Goal: Learn about a topic: Learn about a topic

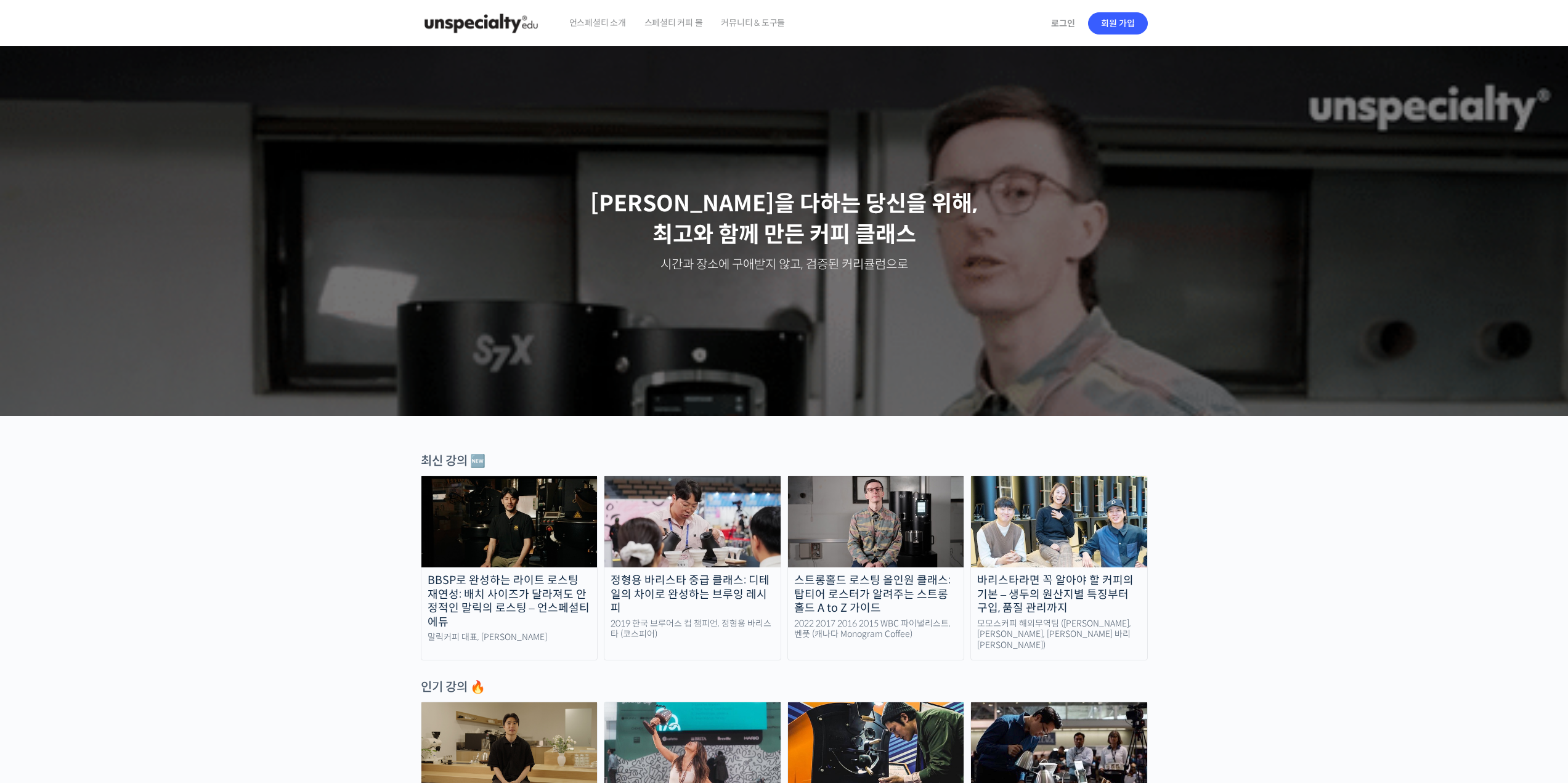
drag, startPoint x: 1245, startPoint y: 379, endPoint x: 1277, endPoint y: 480, distance: 105.9
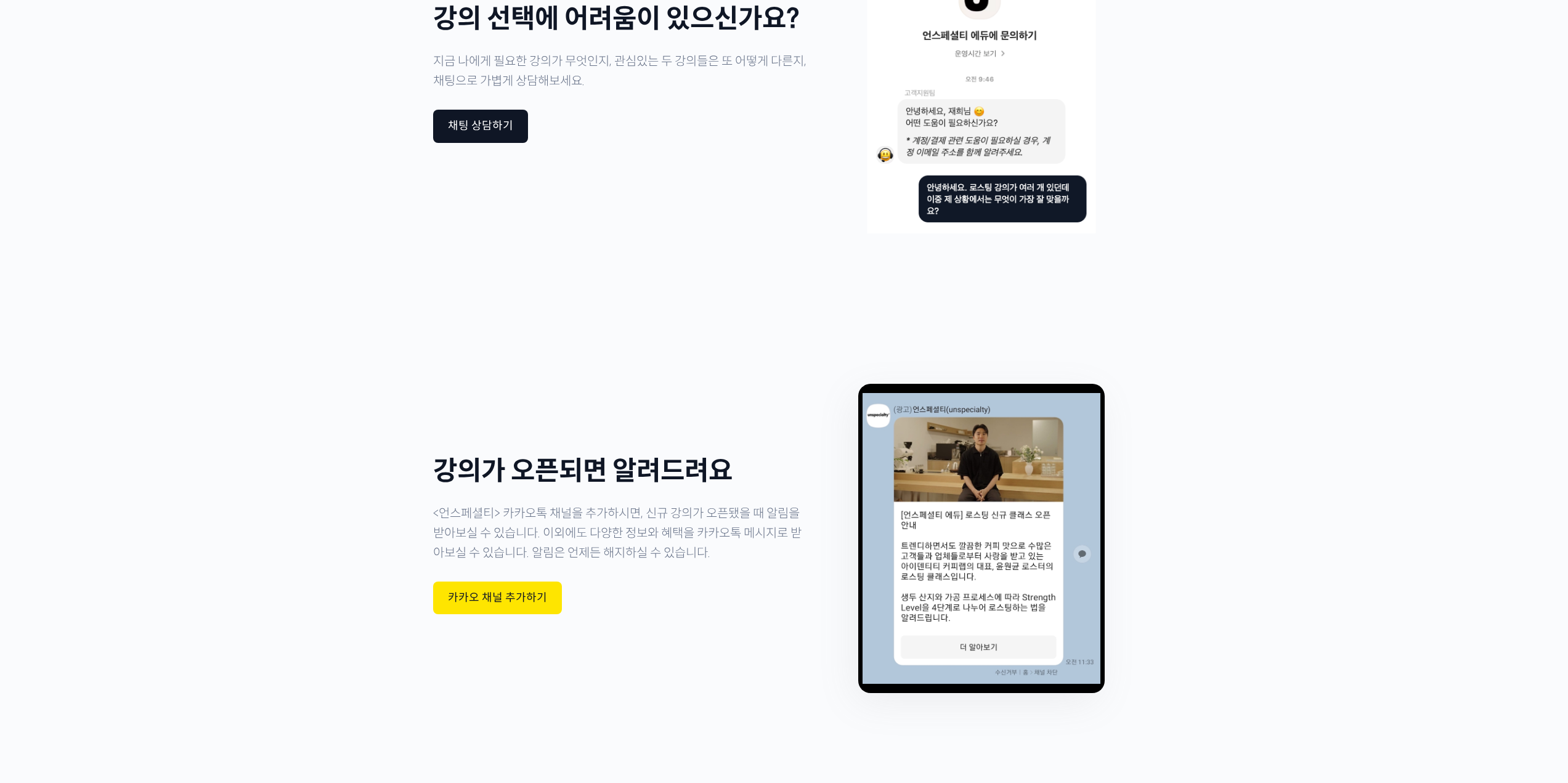
scroll to position [3805, 0]
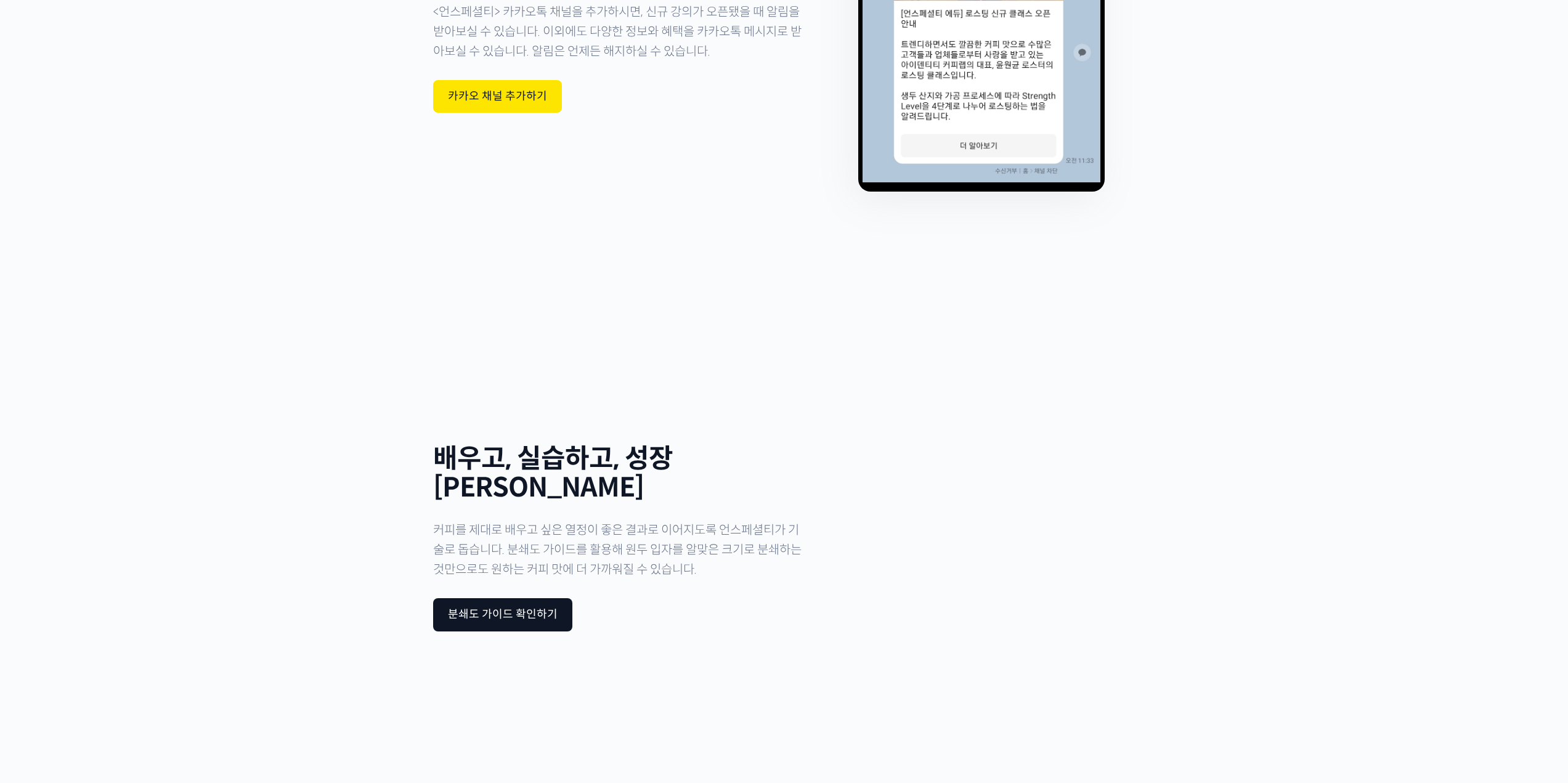
drag, startPoint x: 1267, startPoint y: 279, endPoint x: 1207, endPoint y: 495, distance: 224.2
drag, startPoint x: 614, startPoint y: 378, endPoint x: 722, endPoint y: 393, distance: 109.0
click at [710, 521] on p "커피를 제대로 배우고 싶은 열정이 좋은 결과로 이어지도록 언스페셜티가 기술로 돕습니다. 분쇄도 가이드를 활용해 원두 입자를 알맞은 크기로 분쇄…" at bounding box center [621, 550] width 376 height 59
click at [722, 521] on p "커피를 제대로 배우고 싶은 열정이 좋은 결과로 이어지도록 언스페셜티가 기술로 돕습니다. 분쇄도 가이드를 활용해 원두 입자를 알맞은 크기로 분쇄…" at bounding box center [621, 550] width 376 height 59
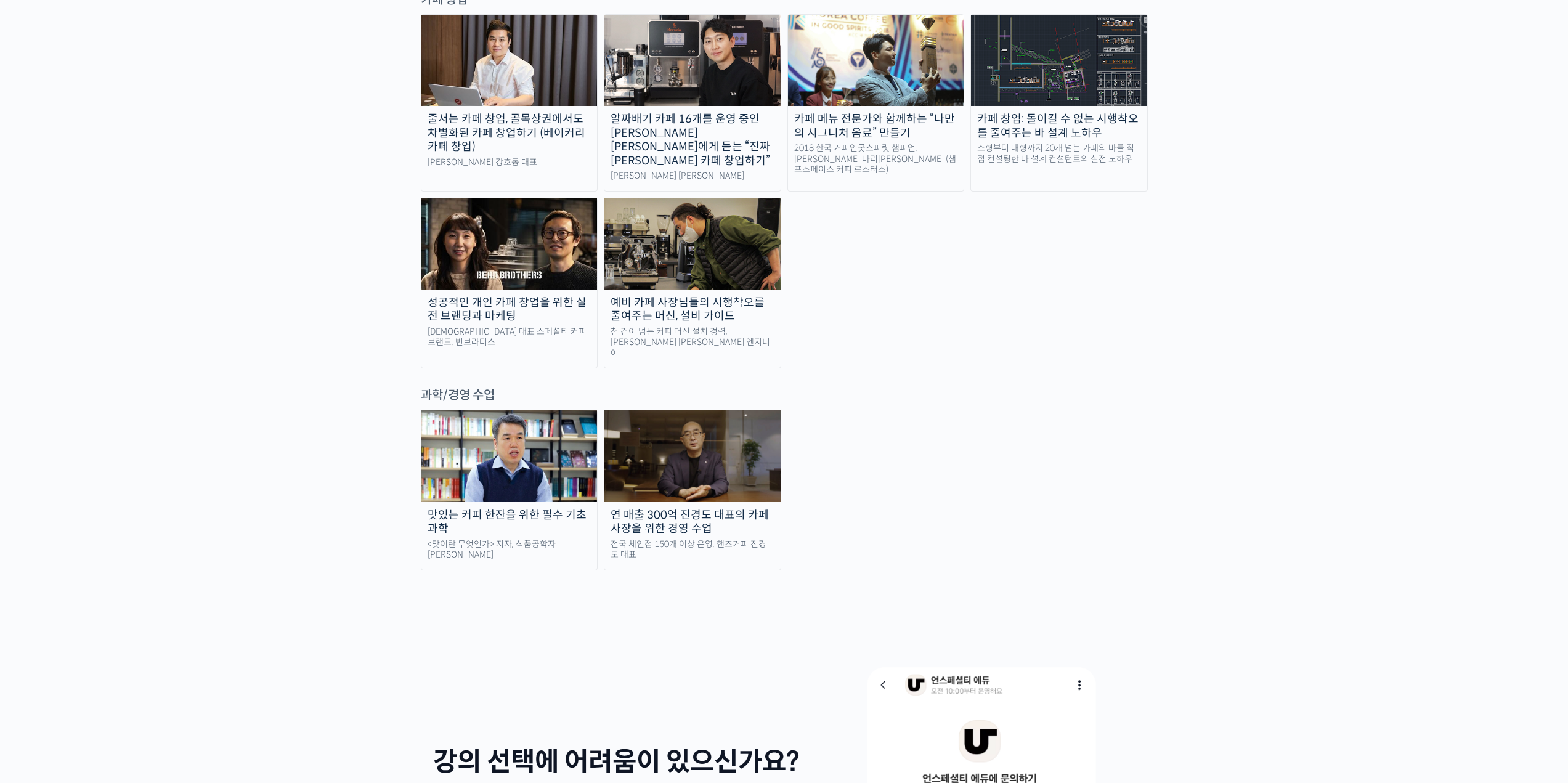
drag, startPoint x: 686, startPoint y: 413, endPoint x: 669, endPoint y: 209, distance: 204.7
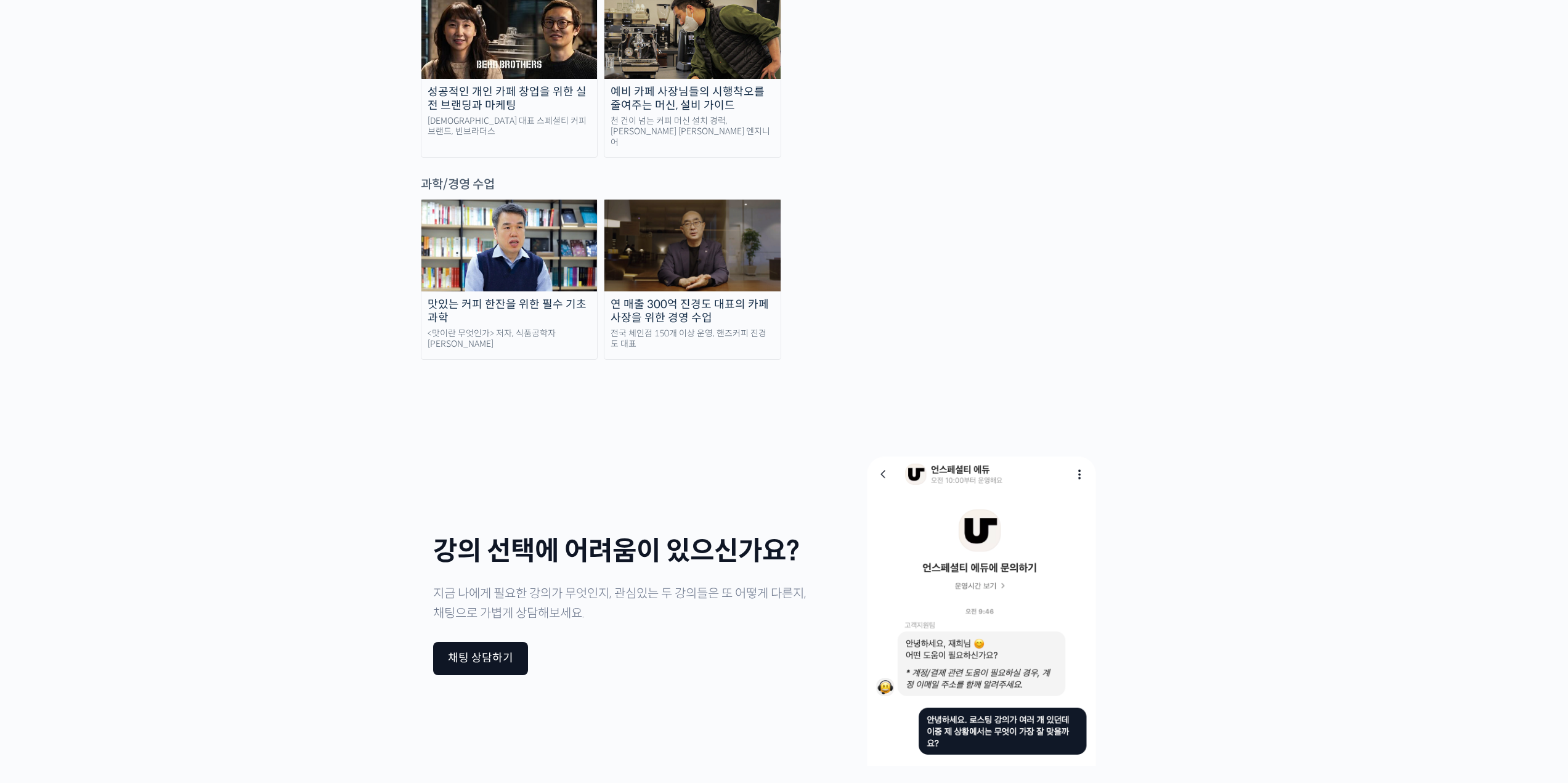
scroll to position [2801, 0]
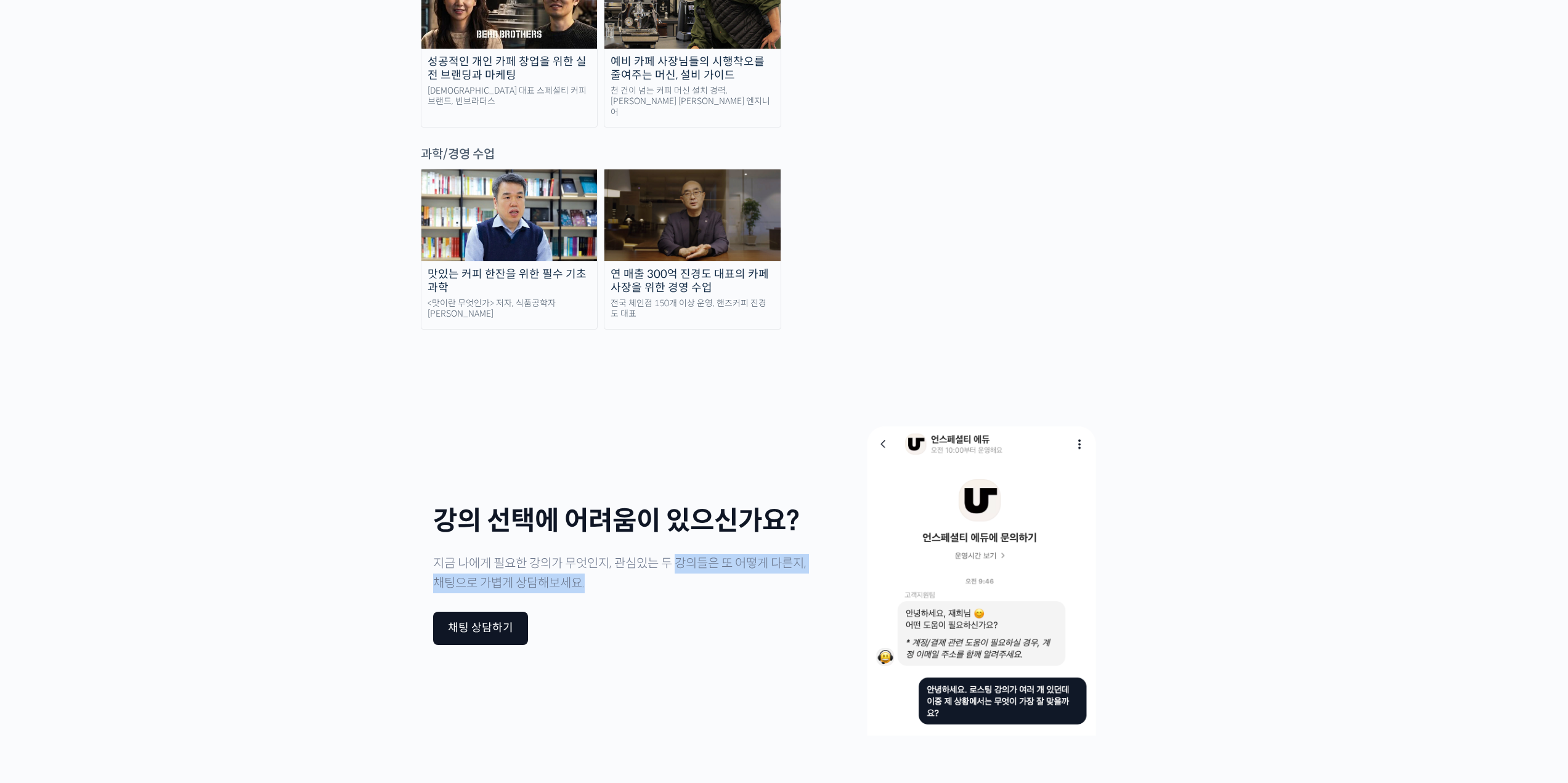
drag, startPoint x: 690, startPoint y: 417, endPoint x: 769, endPoint y: 430, distance: 80.1
click at [755, 554] on p "지금 나에게 필요한 강의가 무엇인지, 관심있는 두 강의들은 또 어떻게 다른지, 채팅으로 가볍게 상담해보세요." at bounding box center [621, 574] width 376 height 39
click at [769, 554] on p "지금 나에게 필요한 강의가 무엇인지, 관심있는 두 강의들은 또 어떻게 다른지, 채팅으로 가볍게 상담해보세요." at bounding box center [621, 574] width 376 height 39
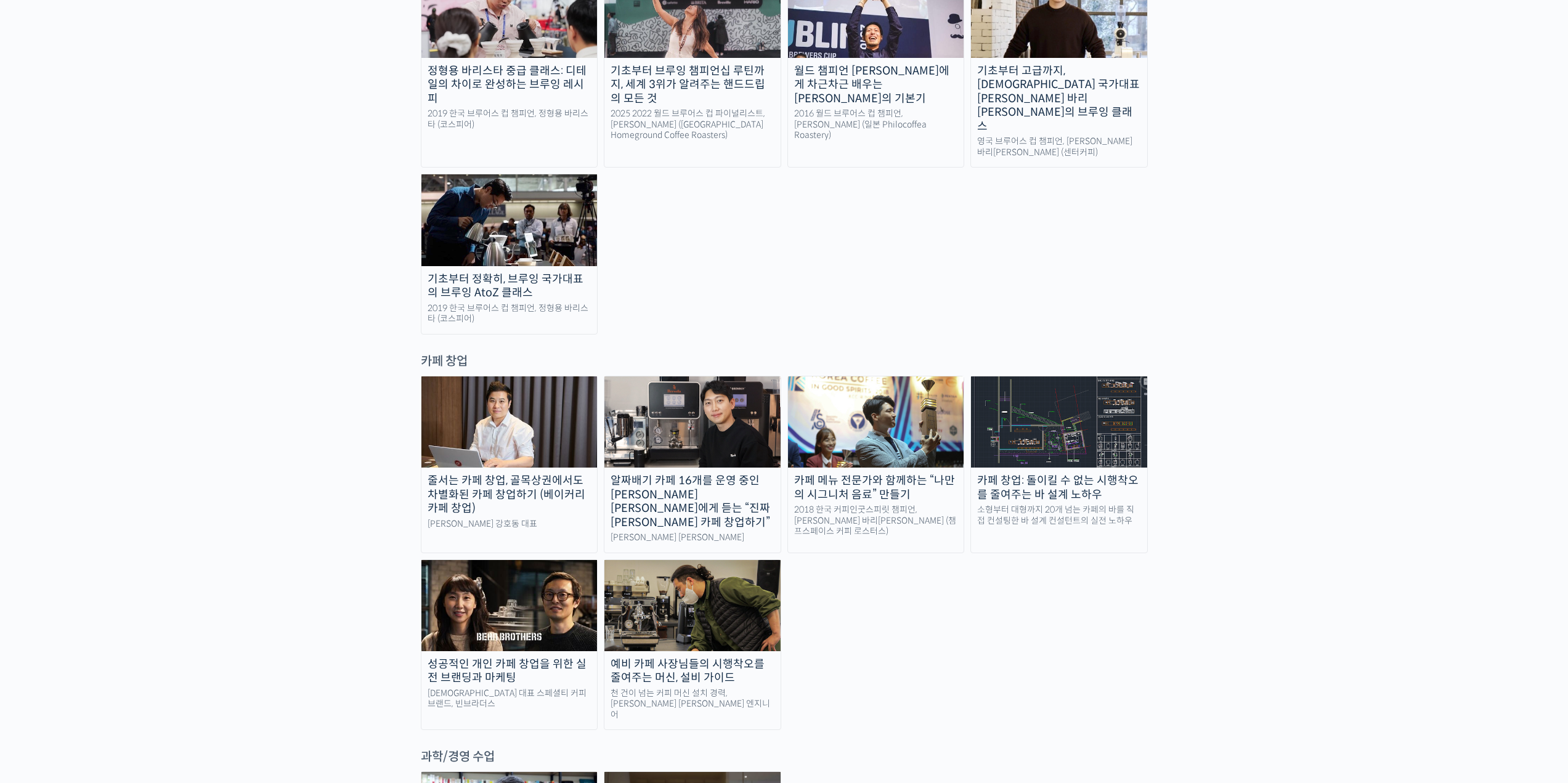
drag, startPoint x: 816, startPoint y: 465, endPoint x: 865, endPoint y: 312, distance: 160.7
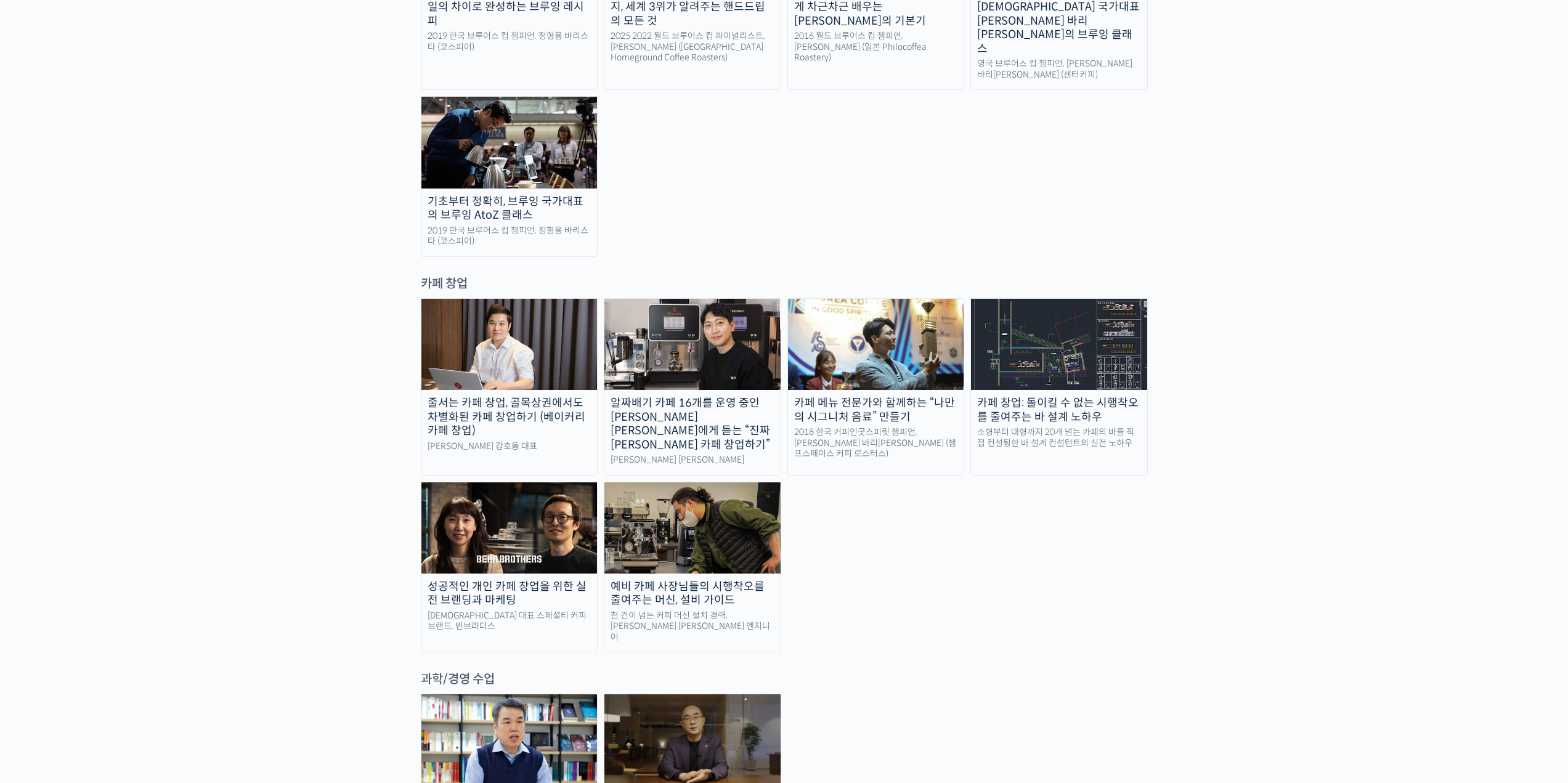
scroll to position [2330, 0]
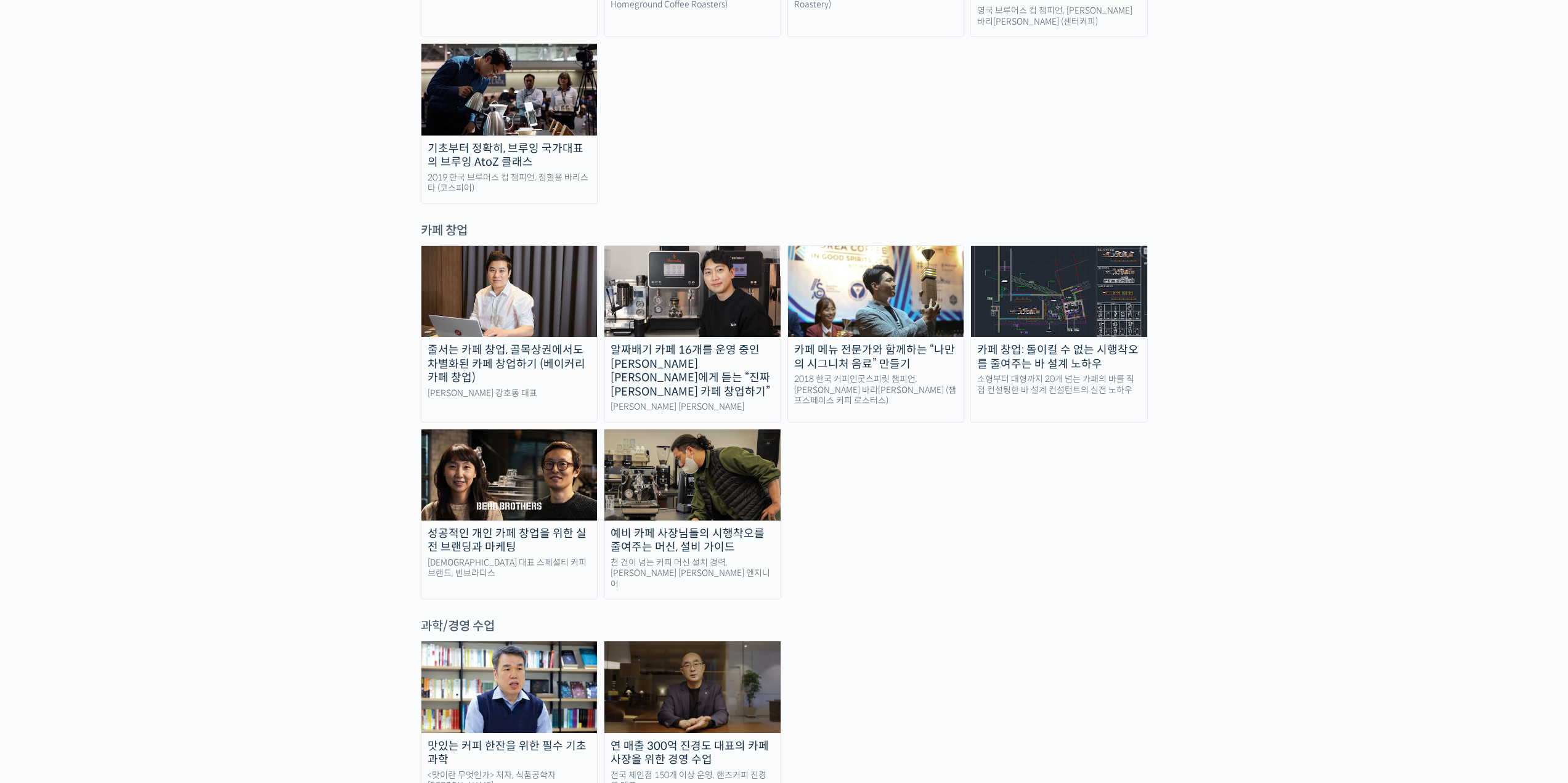
click at [563, 739] on div "맛있는 커피 한잔을 위한 필수 기초 과학" at bounding box center [510, 753] width 176 height 27
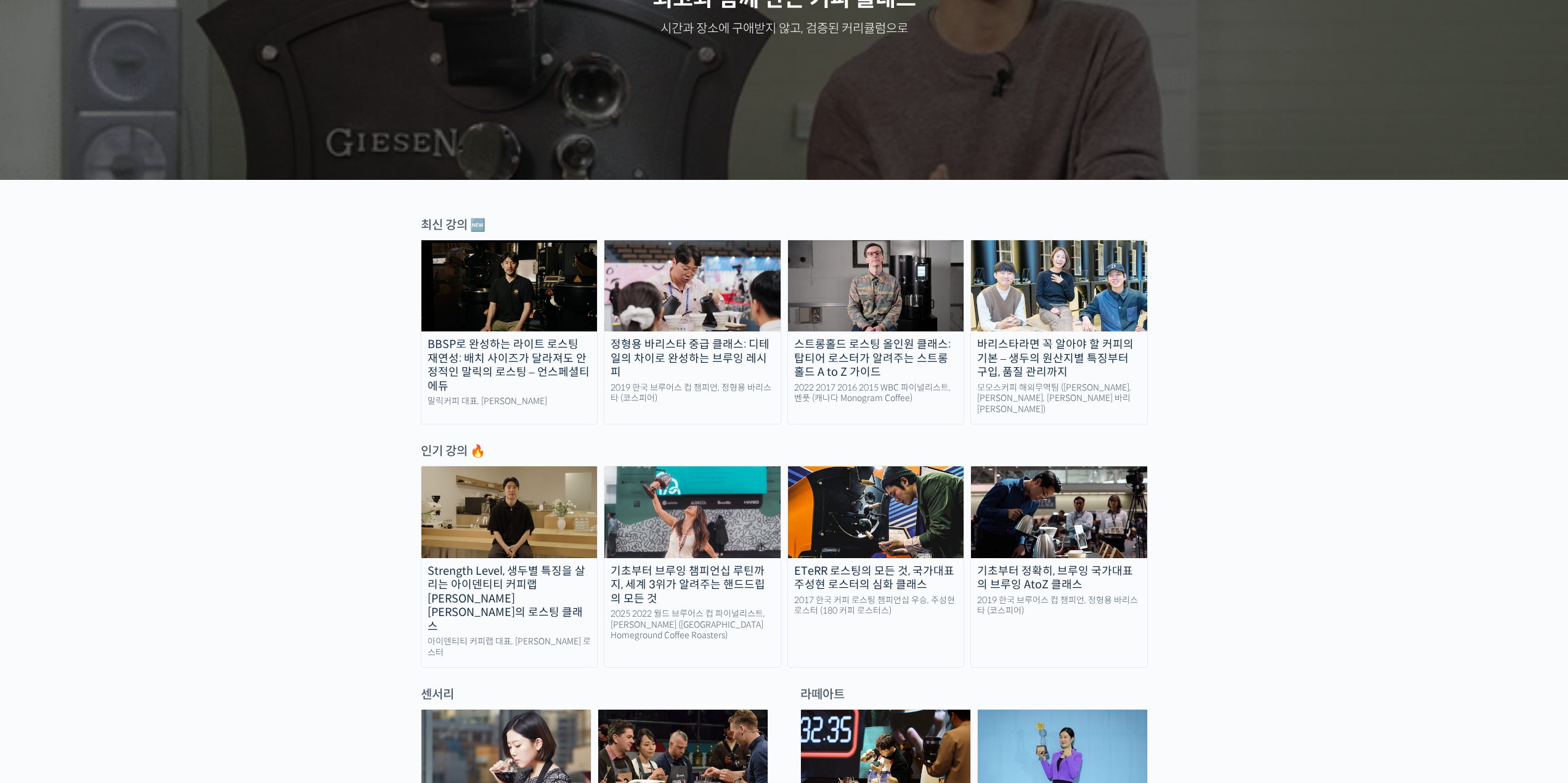
scroll to position [0, 0]
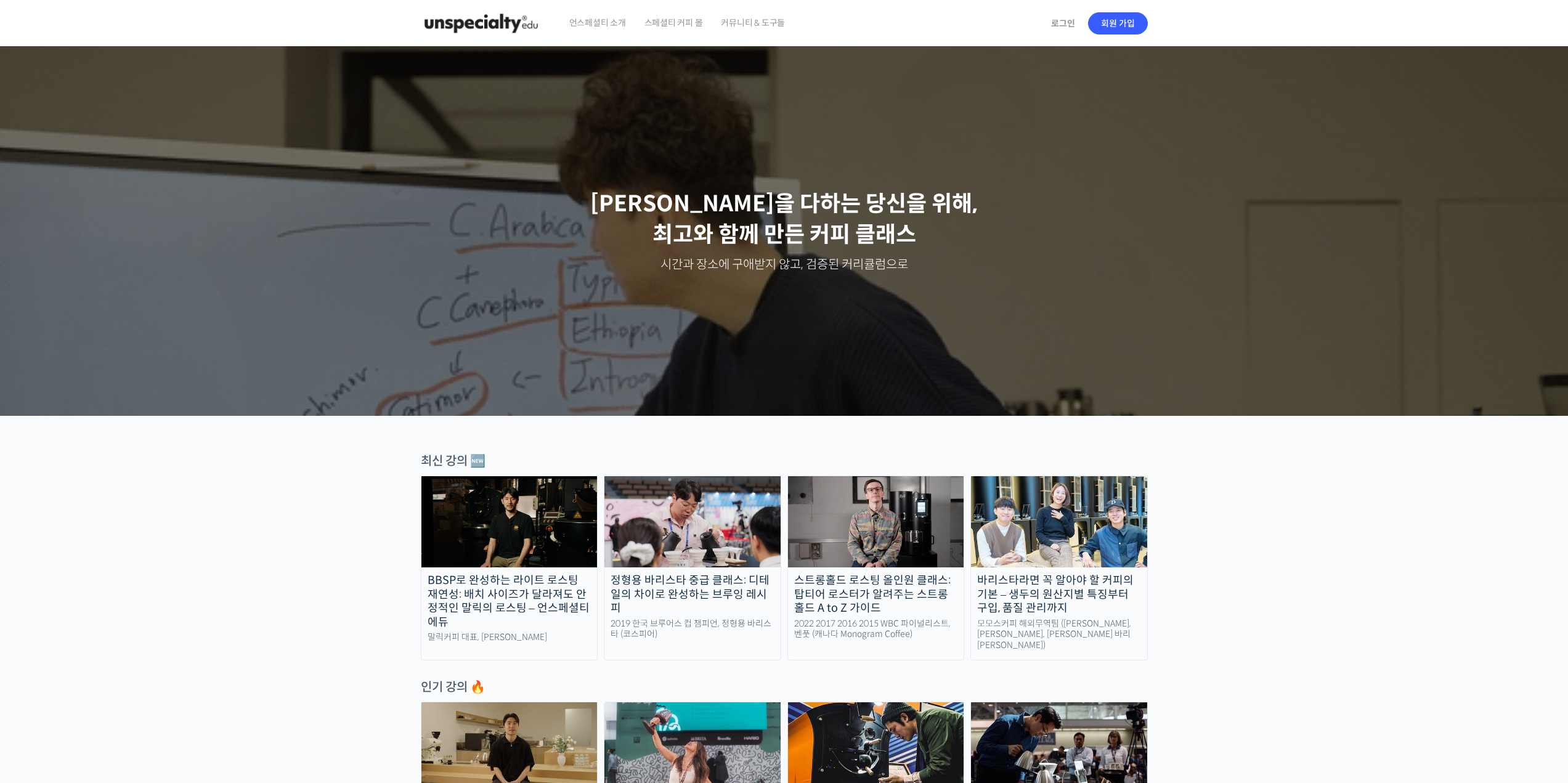
drag, startPoint x: 848, startPoint y: 279, endPoint x: 761, endPoint y: 138, distance: 165.7
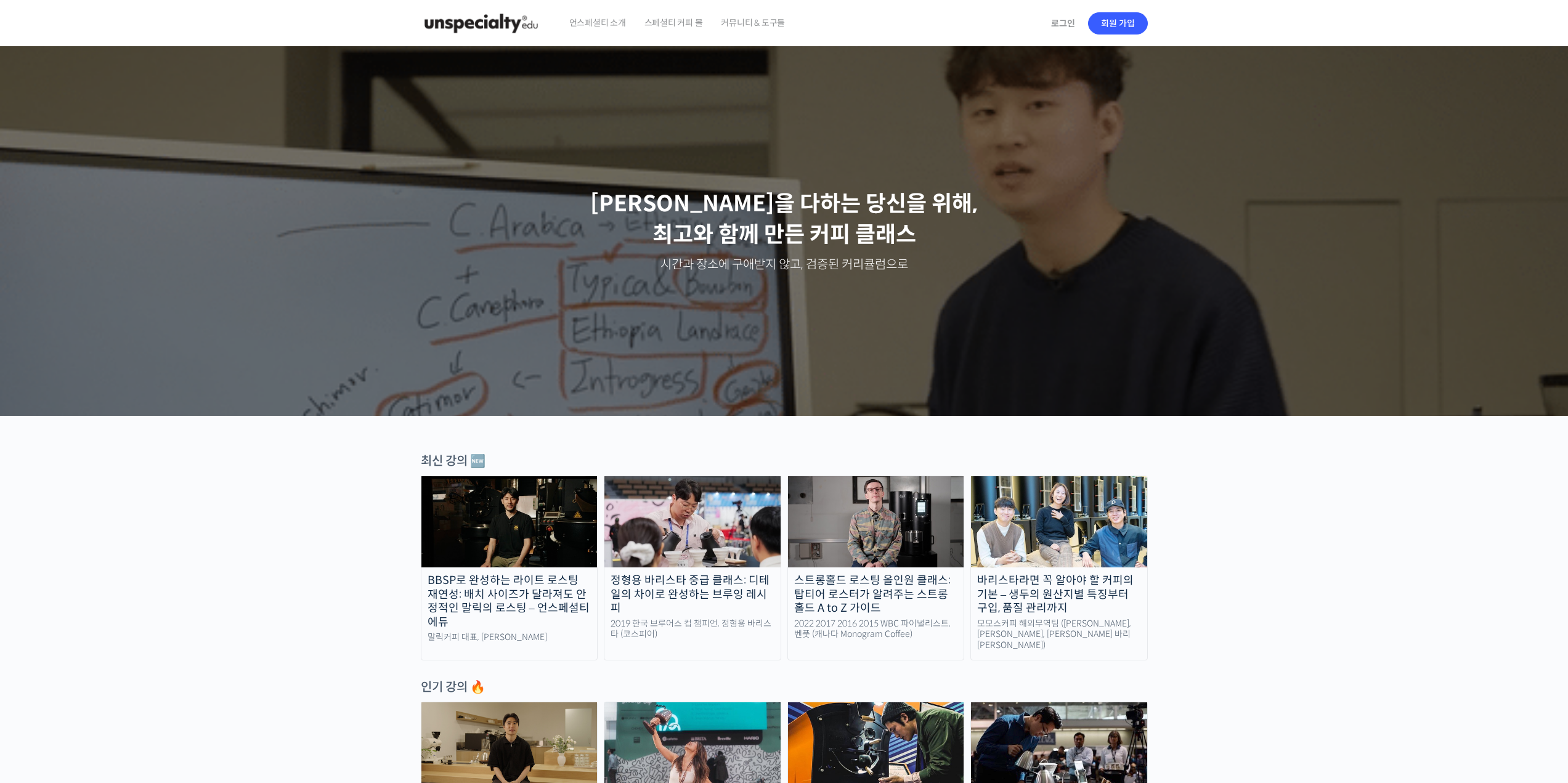
click at [687, 21] on span "스페셜티 커피 몰" at bounding box center [674, 22] width 58 height 47
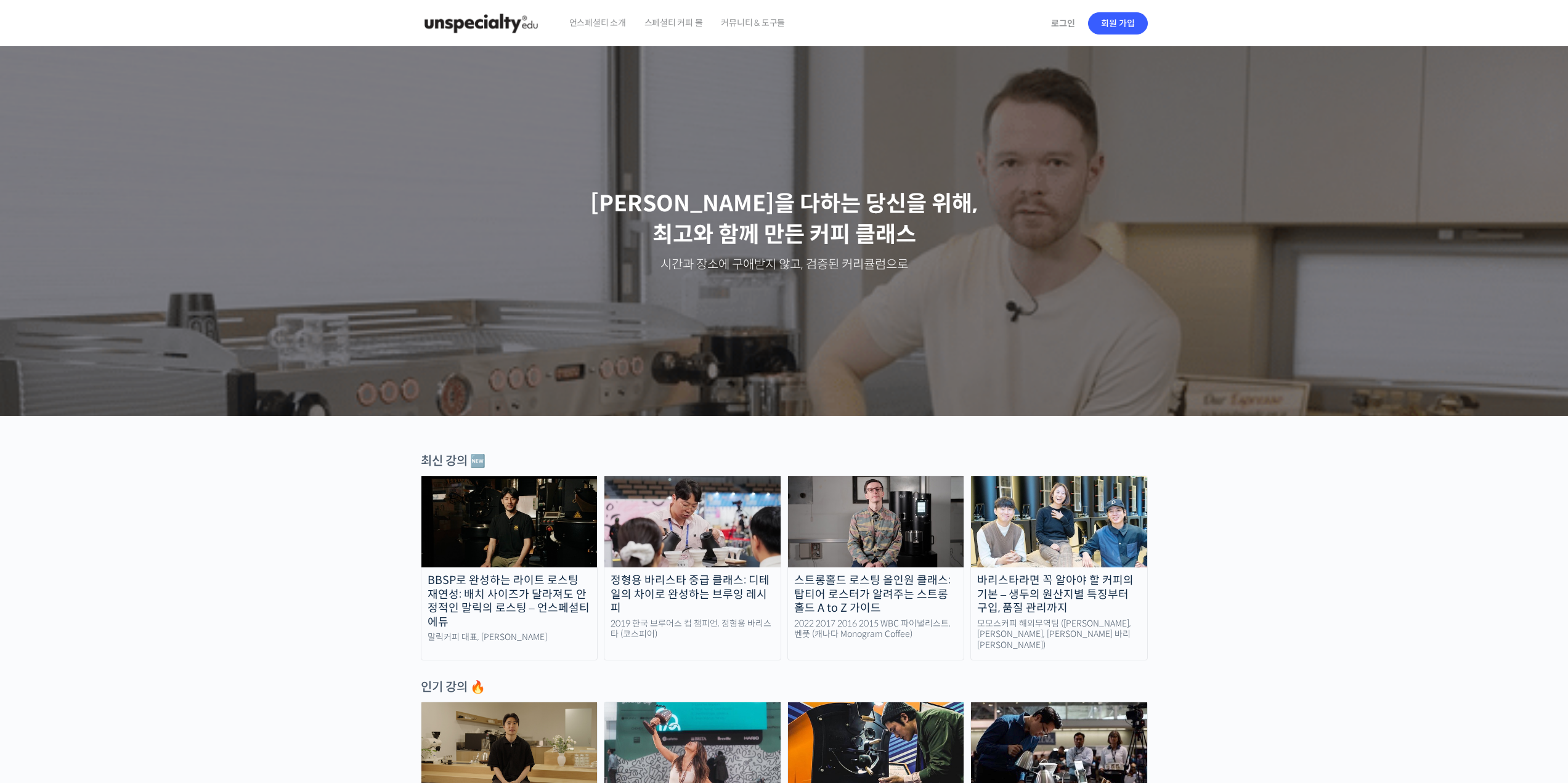
click at [761, 27] on span "커뮤니티 & 도구들" at bounding box center [752, 22] width 64 height 47
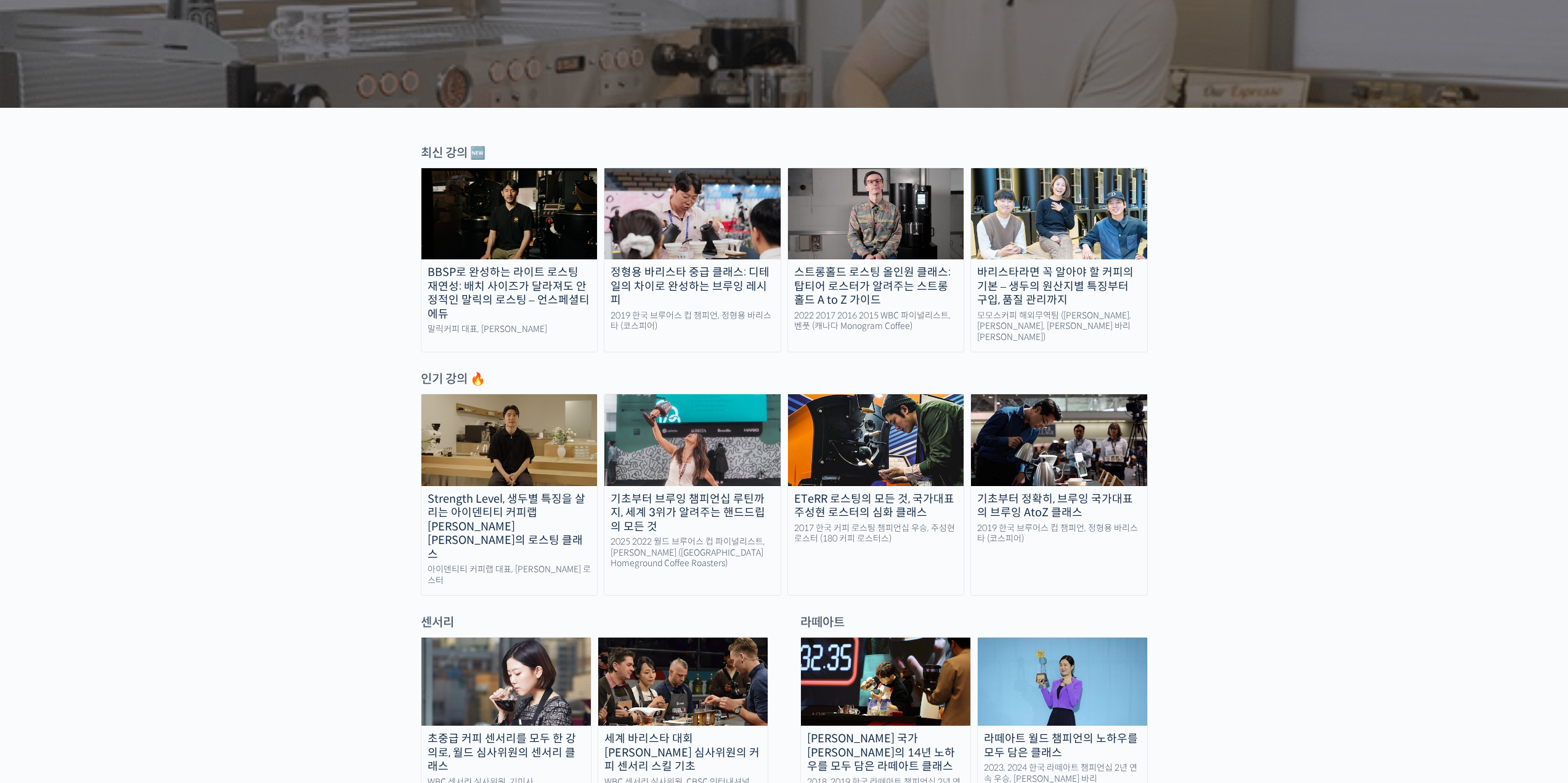
drag, startPoint x: 1265, startPoint y: 427, endPoint x: 1288, endPoint y: 437, distance: 25.1
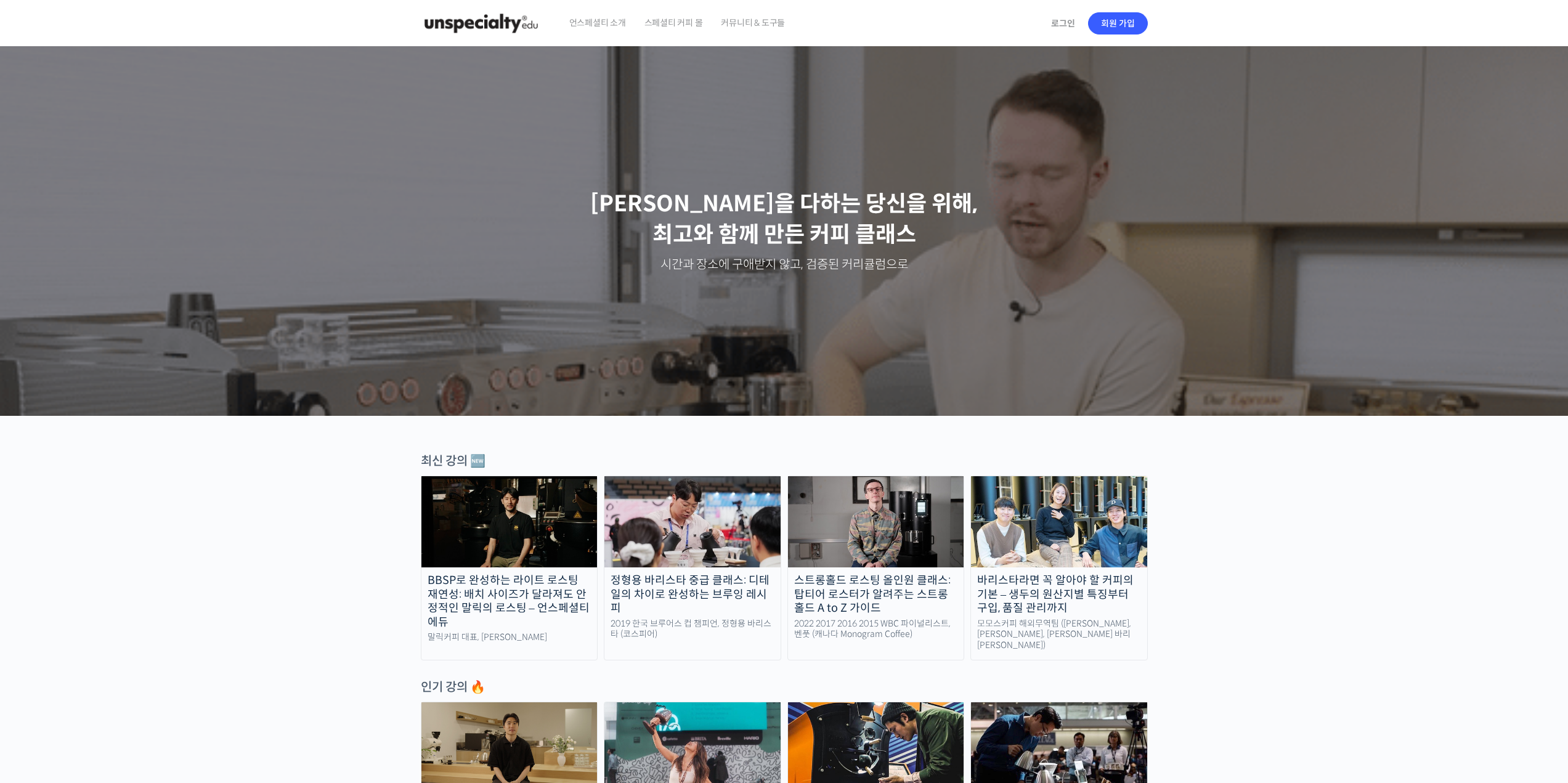
drag, startPoint x: 1224, startPoint y: 407, endPoint x: 681, endPoint y: 68, distance: 640.1
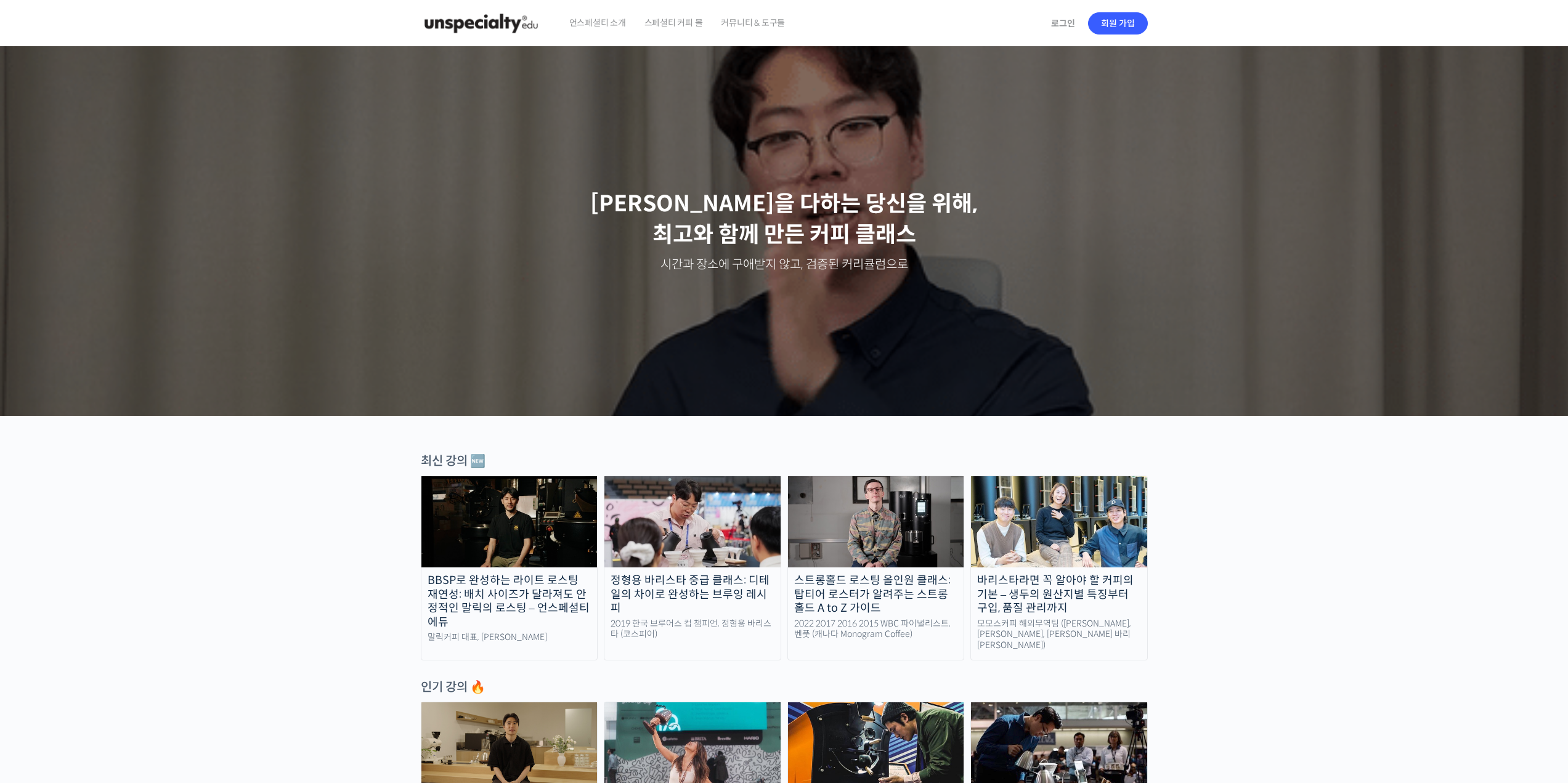
click at [611, 15] on span "언스페셜티 소개" at bounding box center [598, 22] width 56 height 47
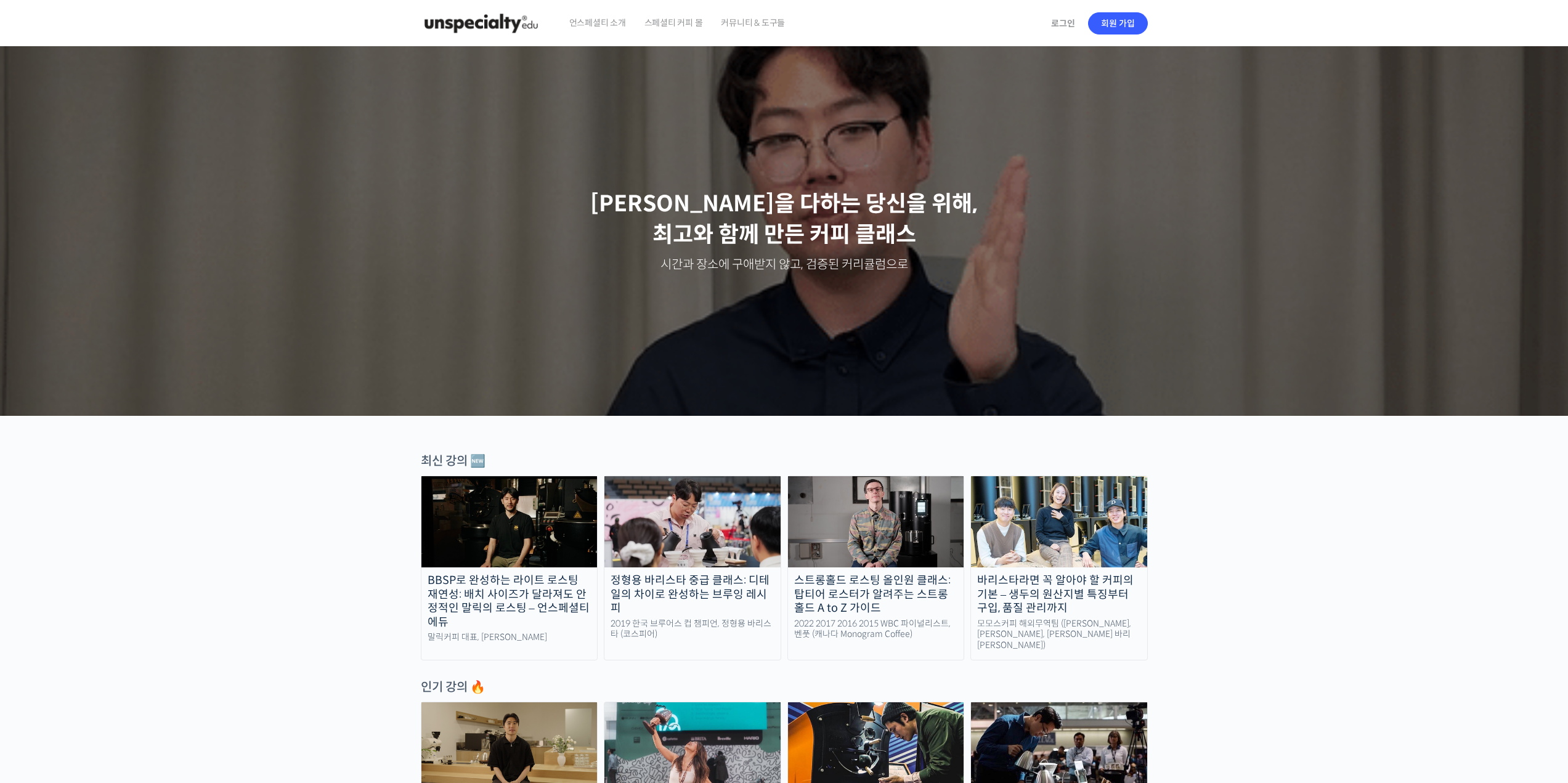
click at [669, 19] on span "스페셜티 커피 몰" at bounding box center [674, 22] width 58 height 47
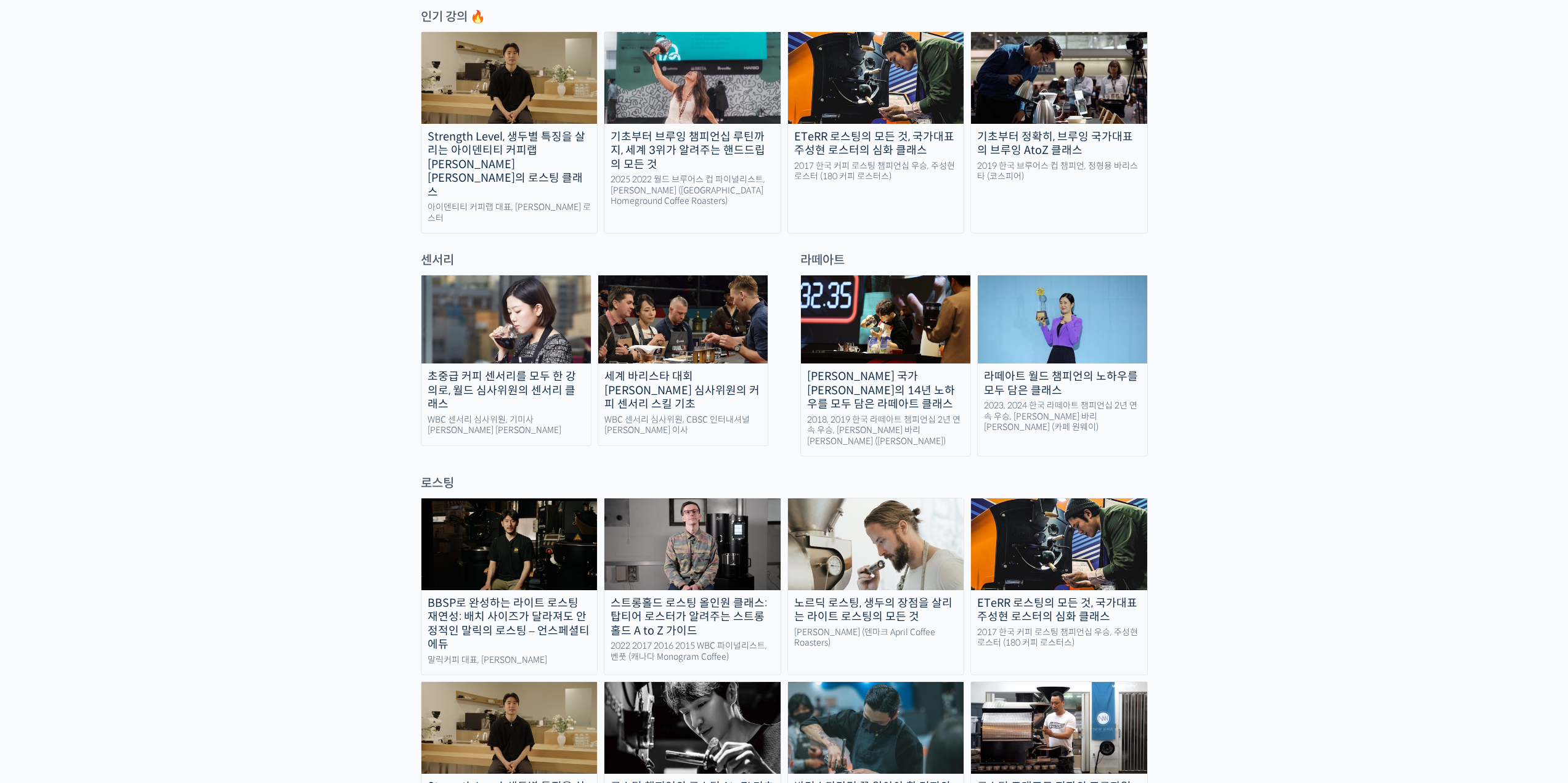
drag, startPoint x: 1224, startPoint y: 358, endPoint x: 1198, endPoint y: 479, distance: 123.8
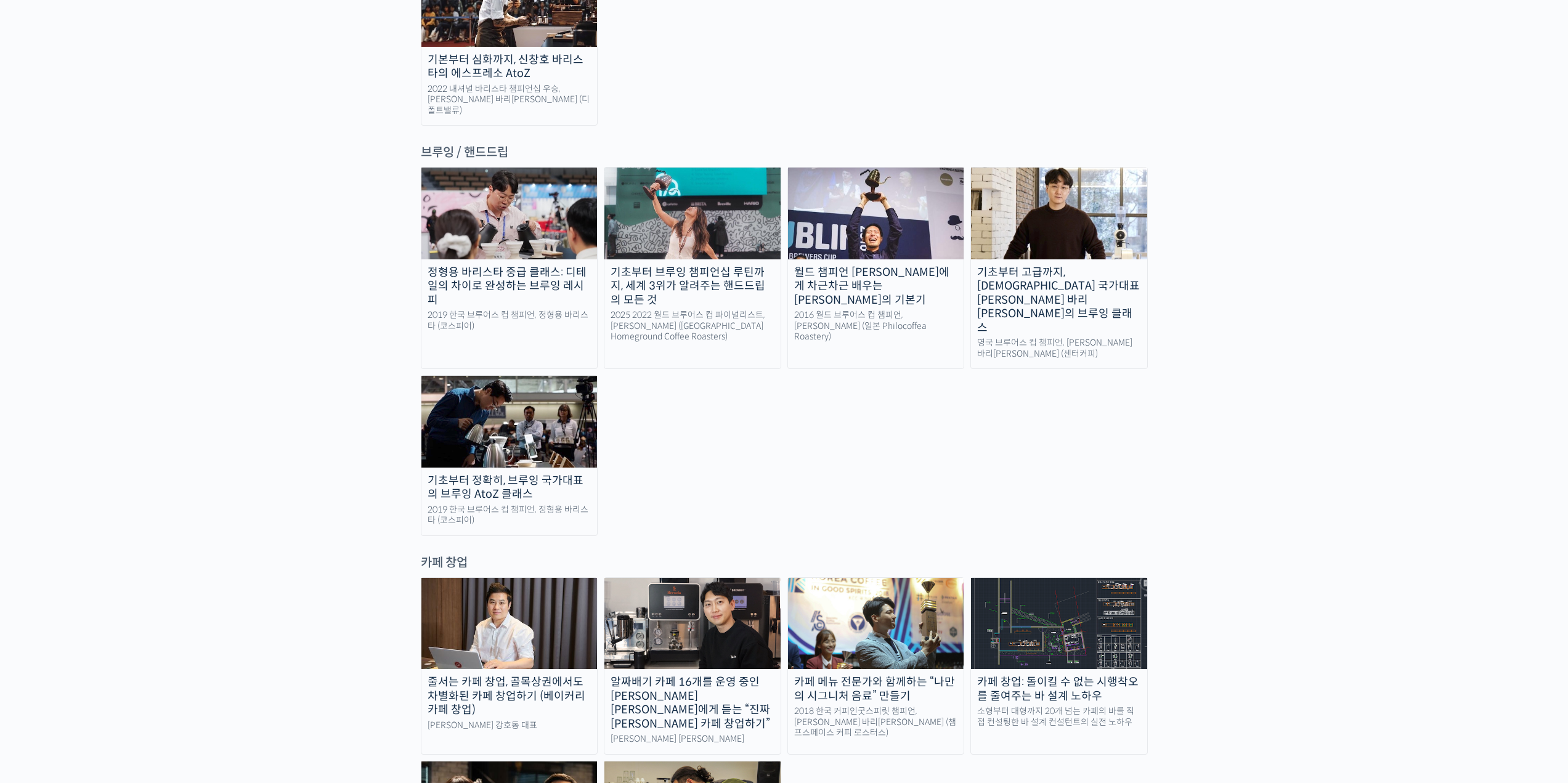
scroll to position [2272, 0]
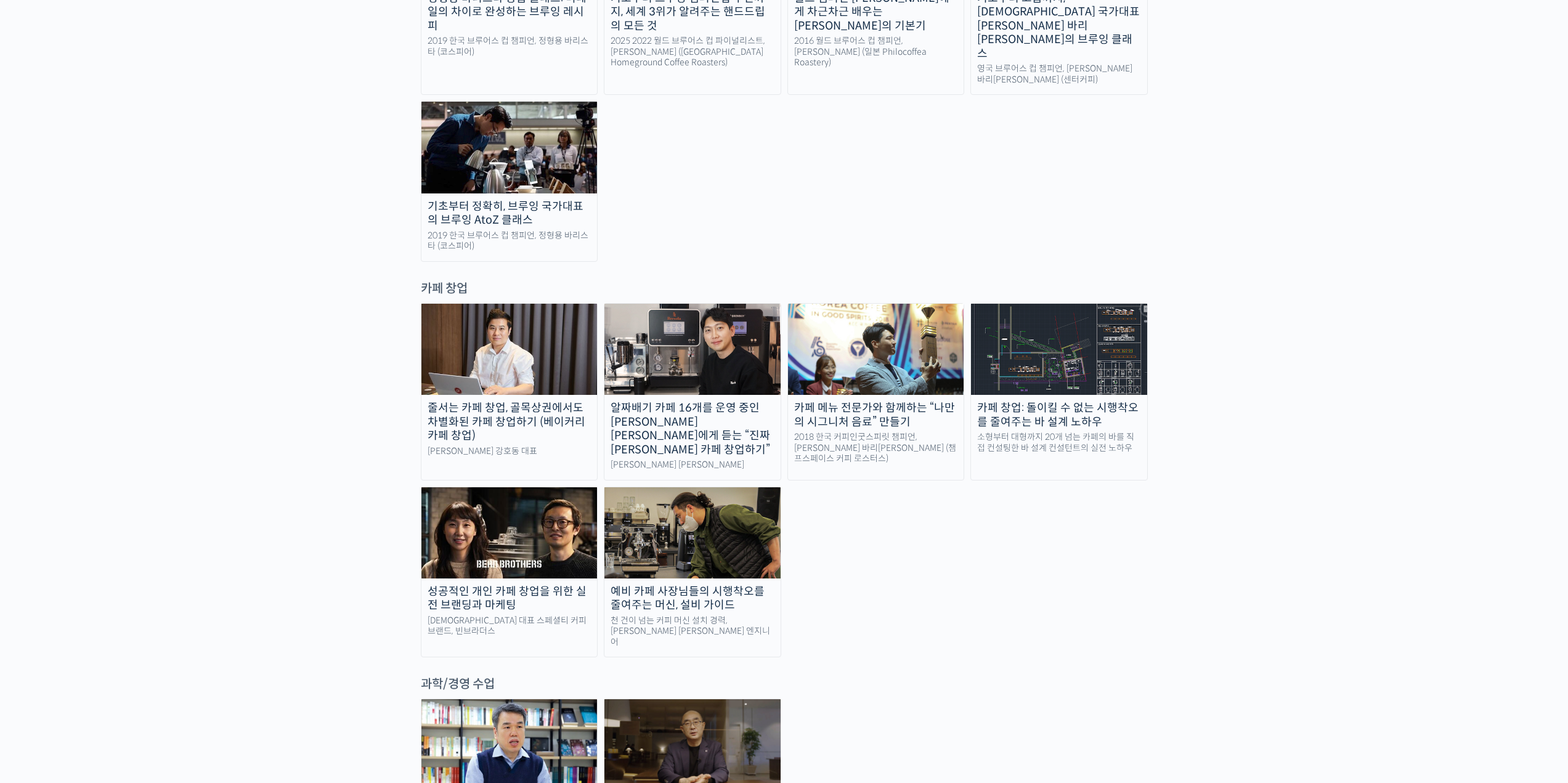
click at [762, 487] on img at bounding box center [693, 533] width 176 height 91
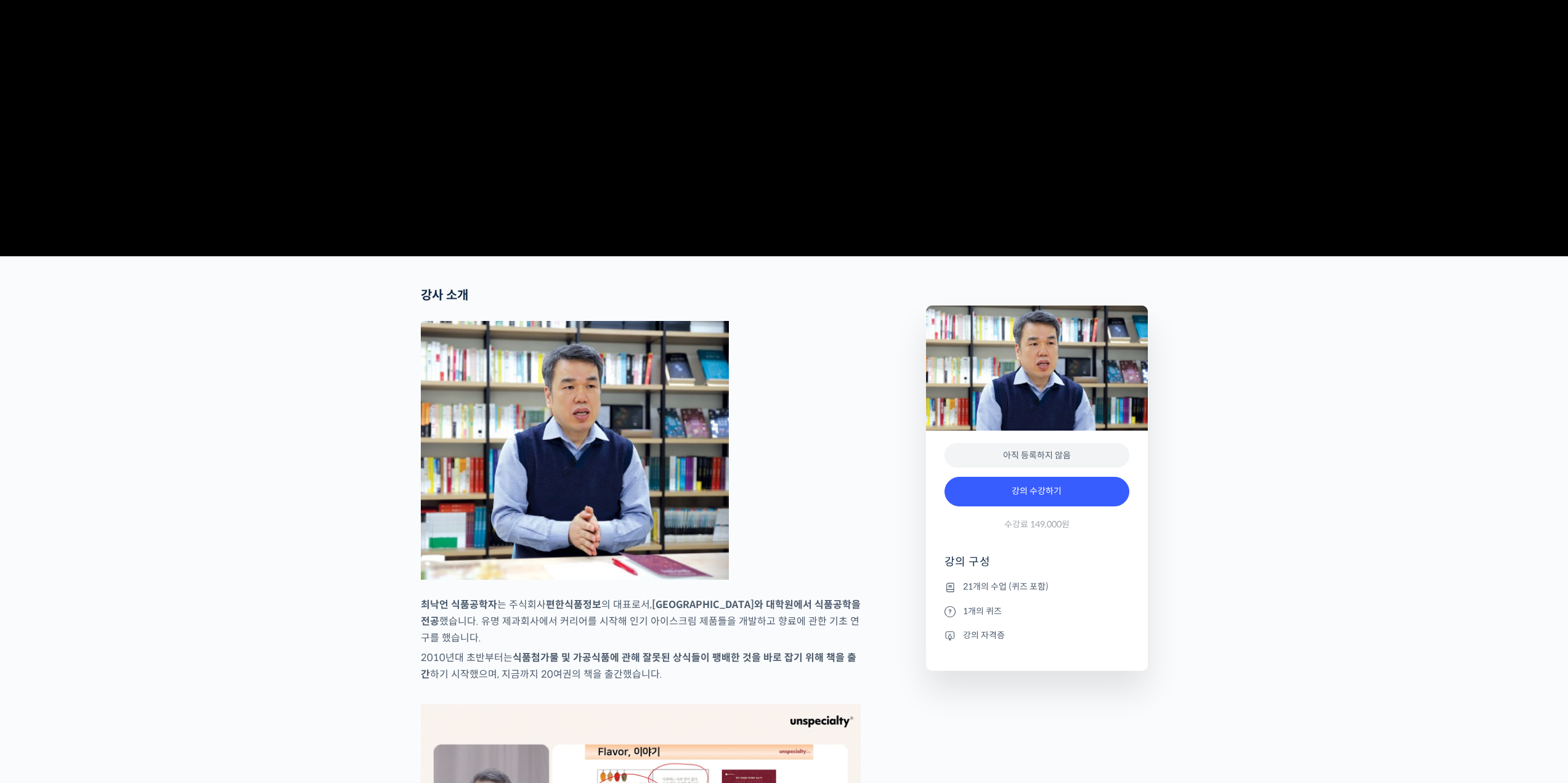
scroll to position [308, 0]
